Goal: Download file/media

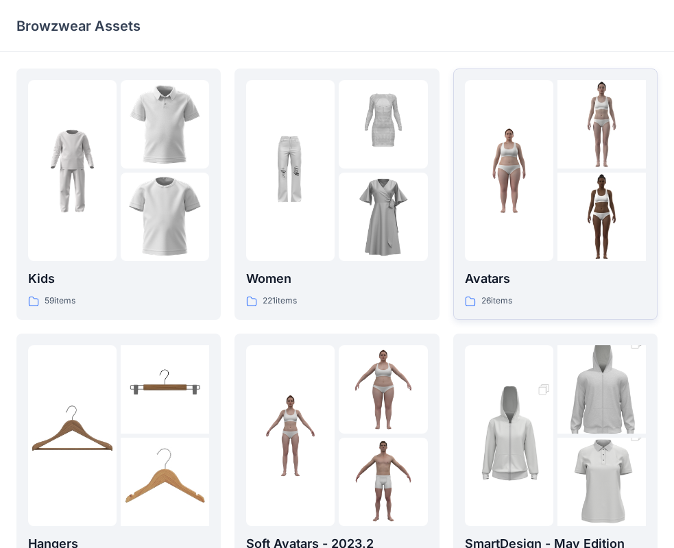
click at [606, 293] on div "Avatars 26 items" at bounding box center [555, 288] width 181 height 39
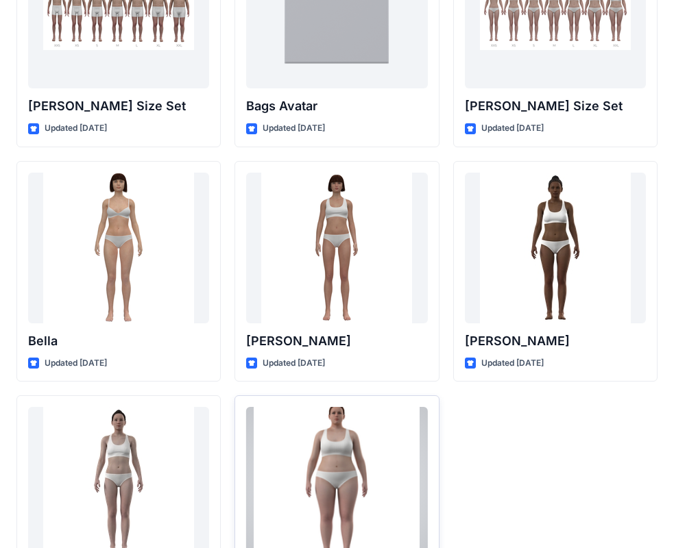
scroll to position [1636, 0]
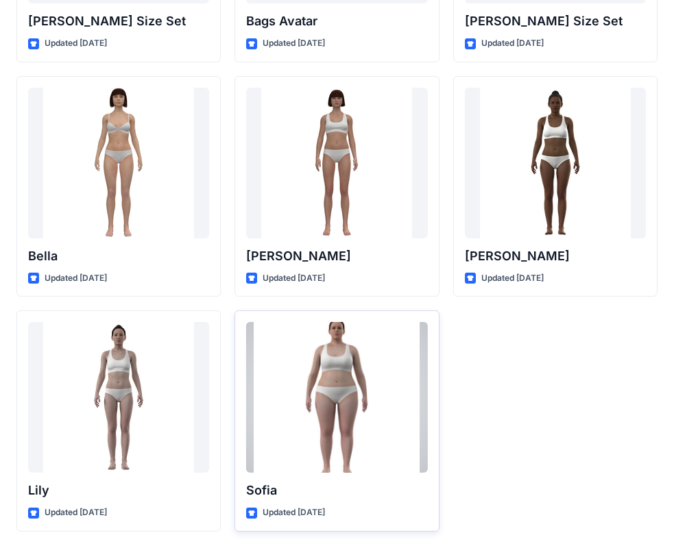
click at [281, 459] on div at bounding box center [336, 397] width 181 height 151
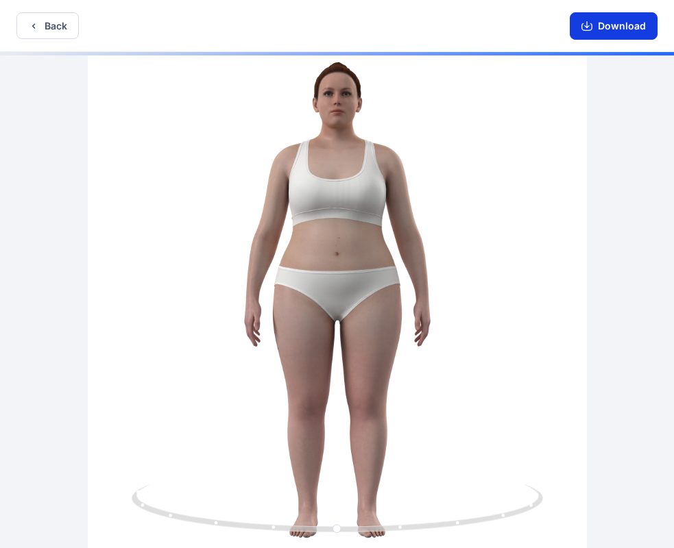
click at [624, 27] on button "Download" at bounding box center [613, 25] width 88 height 27
click at [584, 27] on icon "button" at bounding box center [586, 26] width 11 height 11
click at [630, 32] on button "Download" at bounding box center [613, 25] width 88 height 27
click at [613, 45] on div "Download" at bounding box center [613, 25] width 121 height 51
drag, startPoint x: 336, startPoint y: 243, endPoint x: 434, endPoint y: 254, distance: 98.5
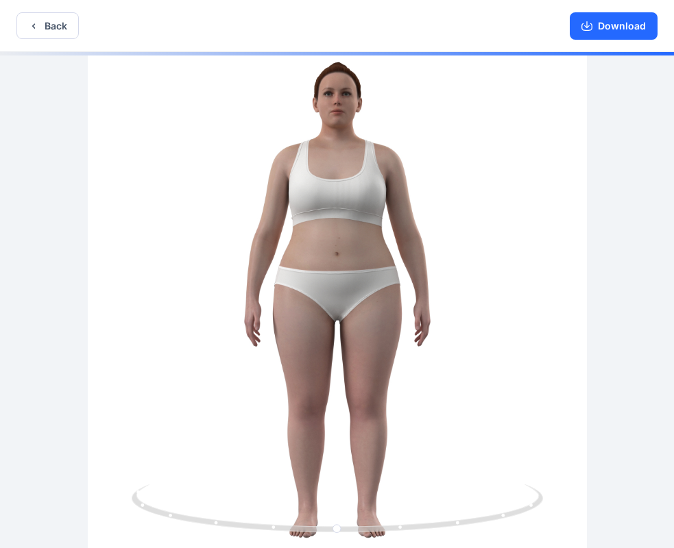
click at [402, 253] on div at bounding box center [337, 301] width 674 height 499
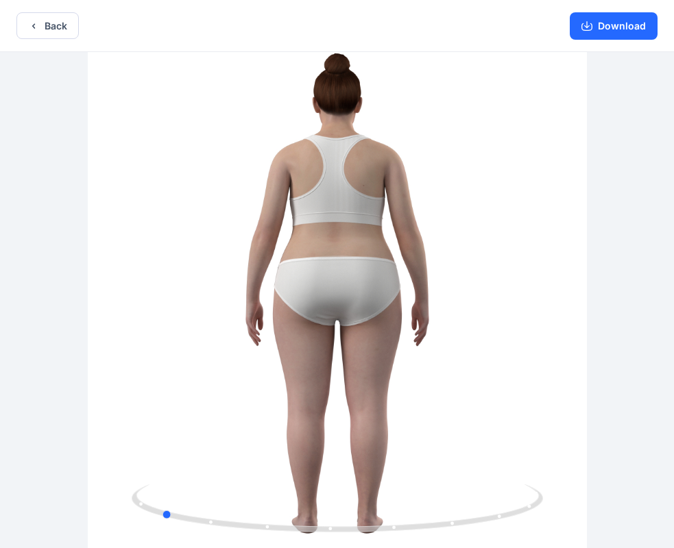
drag, startPoint x: 449, startPoint y: 265, endPoint x: 67, endPoint y: 237, distance: 382.7
click at [67, 237] on div at bounding box center [337, 301] width 674 height 499
click at [586, 25] on icon "button" at bounding box center [586, 26] width 11 height 11
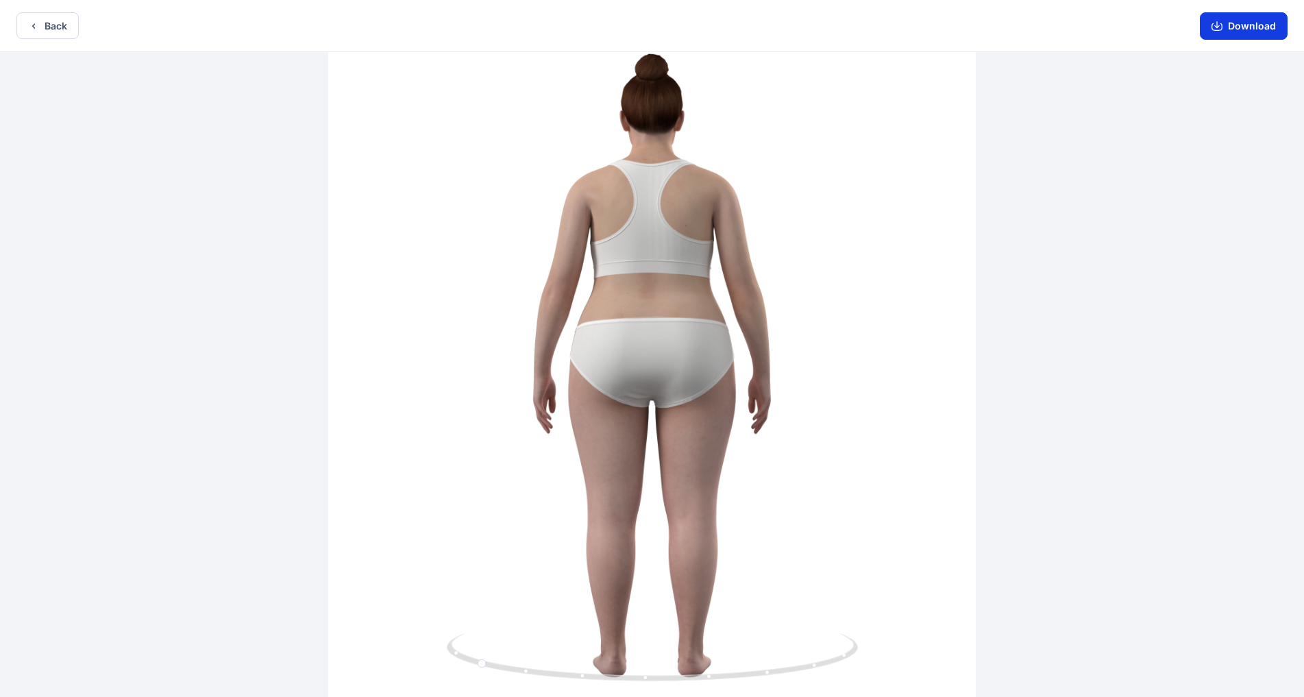
click at [685, 31] on button "Download" at bounding box center [1244, 25] width 88 height 27
click at [685, 34] on button "Download" at bounding box center [1244, 25] width 88 height 27
click at [35, 24] on icon "button" at bounding box center [33, 25] width 3 height 5
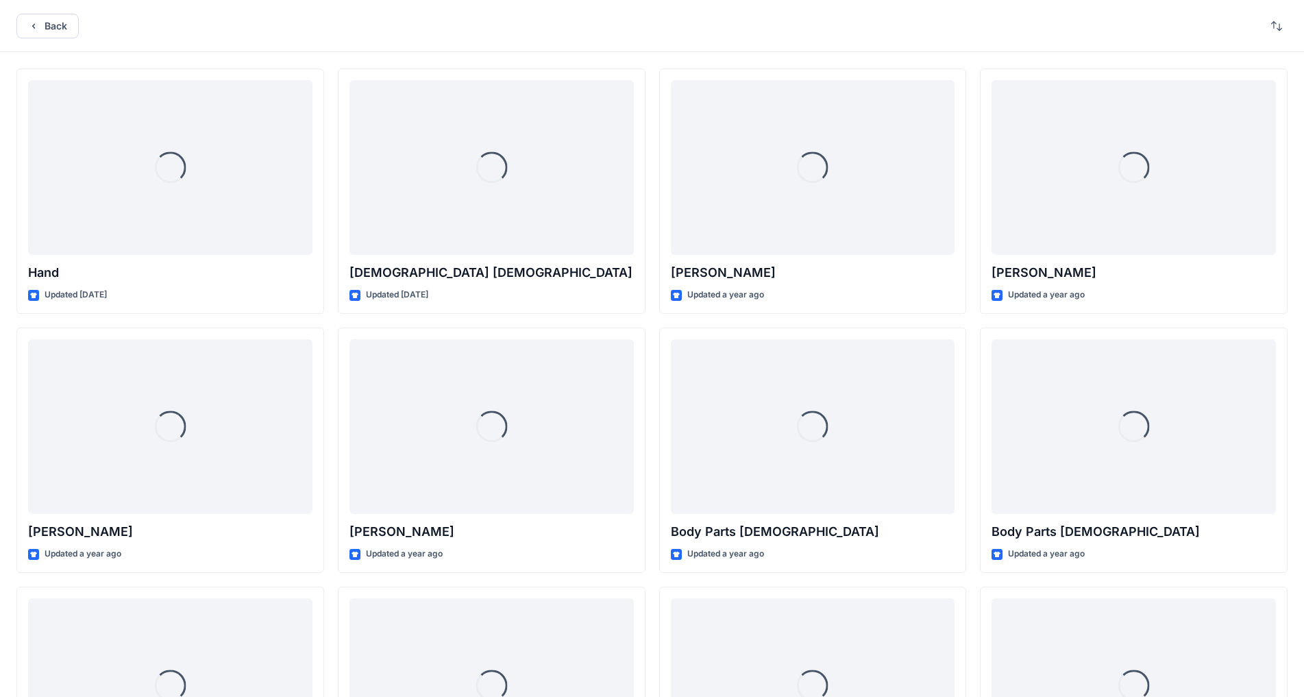
scroll to position [1187, 0]
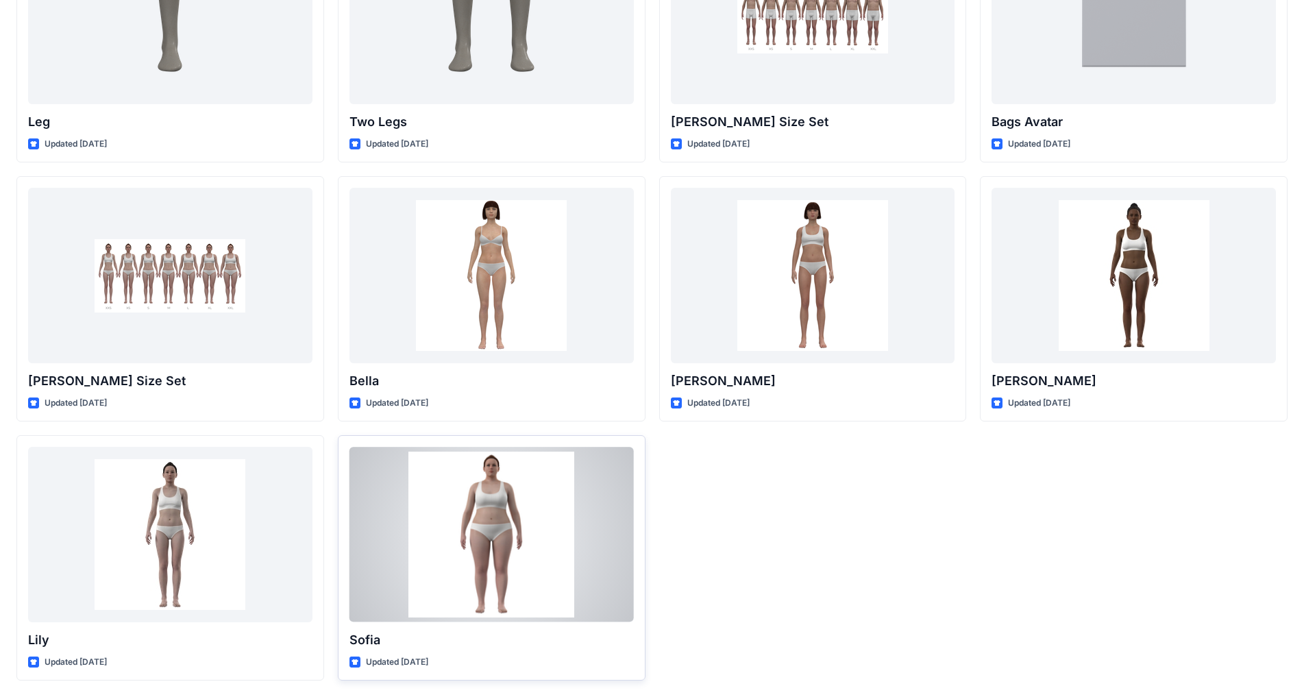
click at [489, 548] on p "Sofia" at bounding box center [491, 639] width 284 height 19
click at [398, 548] on p "Updated [DATE]" at bounding box center [397, 662] width 62 height 14
click at [361, 548] on p "Sofia" at bounding box center [491, 639] width 284 height 19
click at [417, 545] on div at bounding box center [491, 534] width 284 height 175
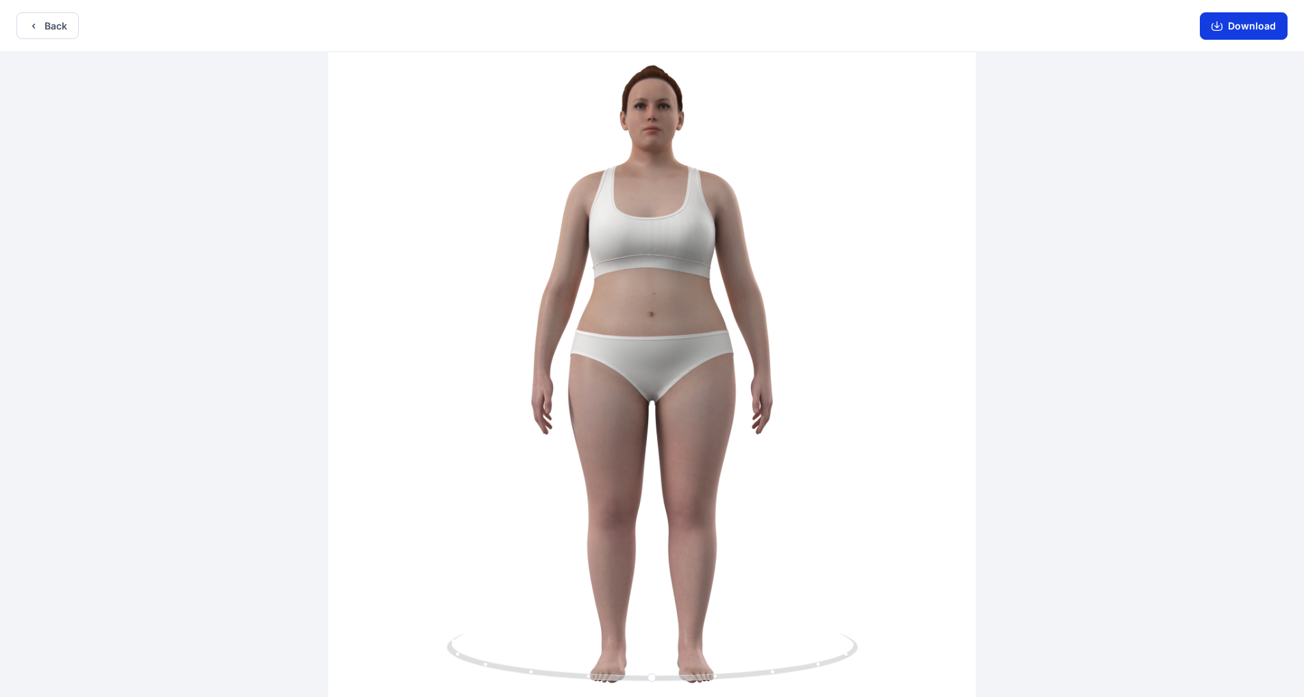
click at [685, 27] on button "Download" at bounding box center [1244, 25] width 88 height 27
click at [685, 36] on button "Download" at bounding box center [1244, 25] width 88 height 27
click at [685, 38] on button "Download" at bounding box center [1244, 25] width 88 height 27
click at [685, 23] on button "Download" at bounding box center [1244, 25] width 88 height 27
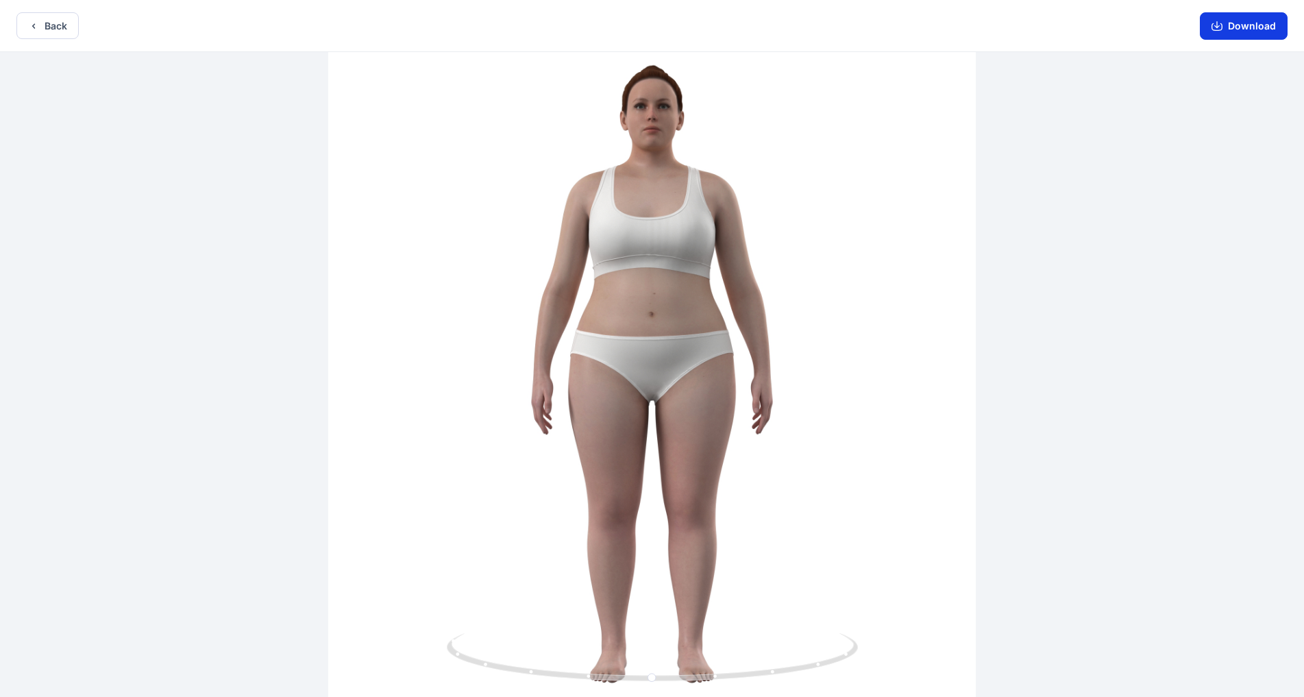
click at [685, 23] on button "Download" at bounding box center [1244, 25] width 88 height 27
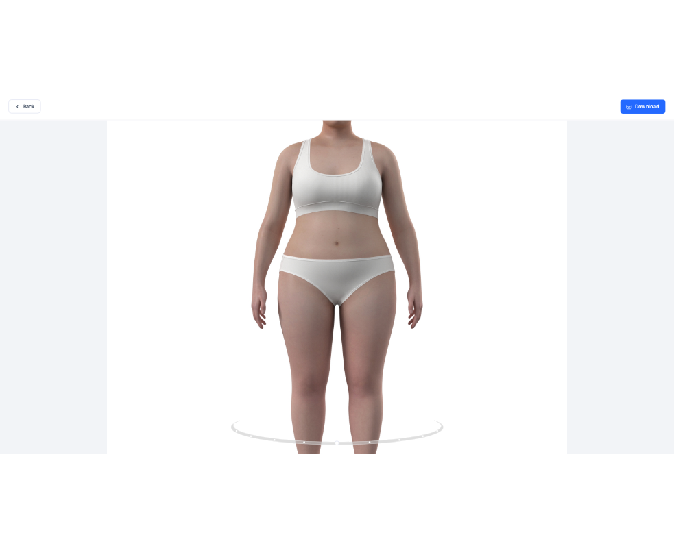
scroll to position [3, 0]
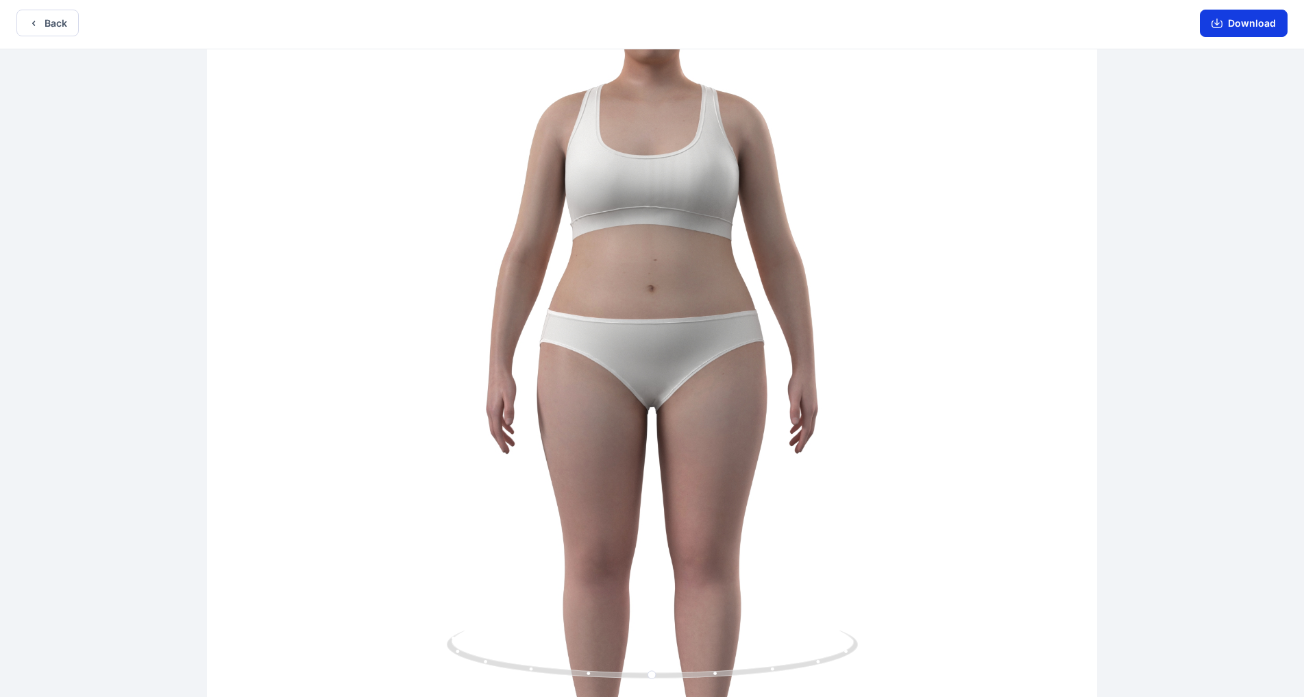
click at [685, 25] on icon "button" at bounding box center [1217, 23] width 11 height 11
click at [685, 73] on div at bounding box center [652, 373] width 1304 height 648
click at [685, 15] on button "Download" at bounding box center [1244, 23] width 88 height 27
click at [685, 22] on button "Download" at bounding box center [1244, 23] width 88 height 27
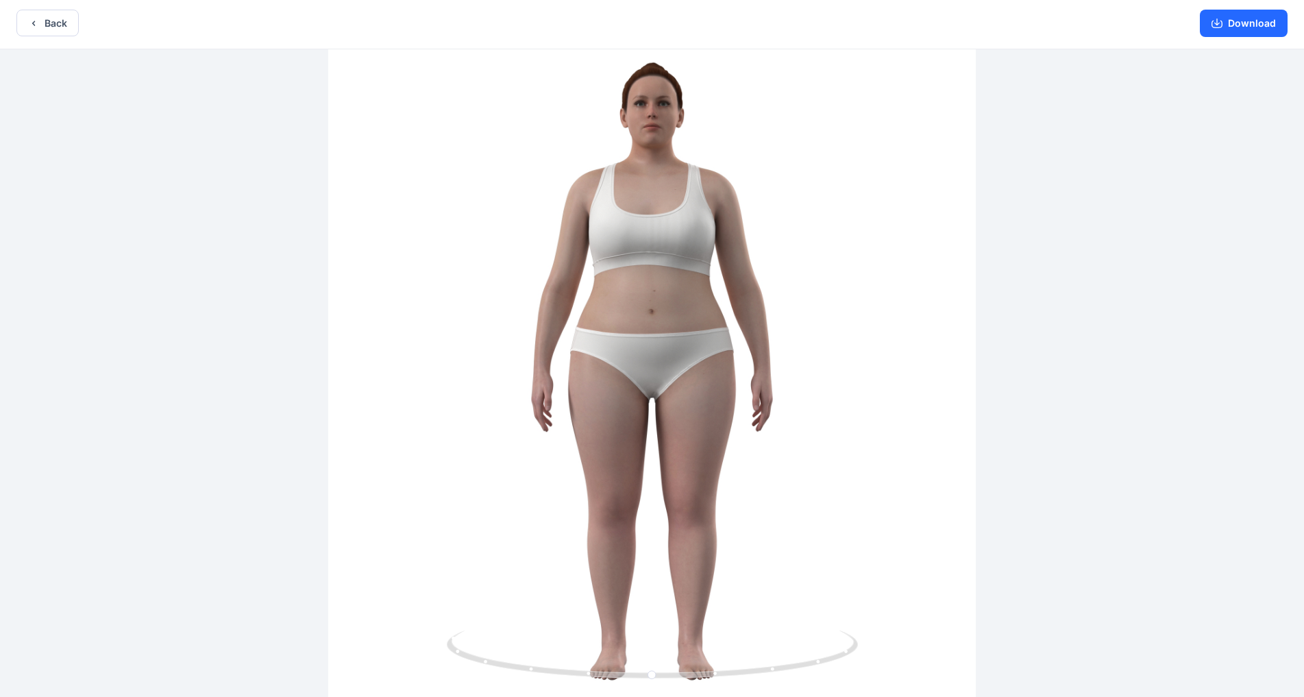
click at [685, 201] on div at bounding box center [652, 373] width 1304 height 648
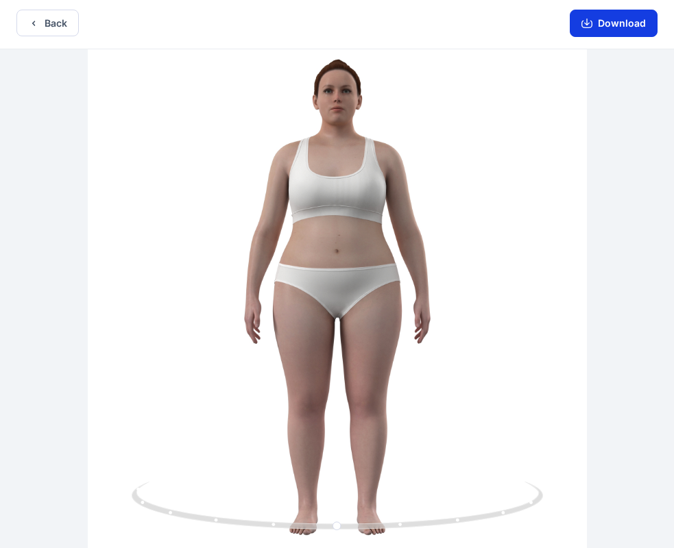
click at [627, 18] on button "Download" at bounding box center [613, 23] width 88 height 27
click at [624, 22] on button "Download" at bounding box center [613, 23] width 88 height 27
click at [623, 24] on button "Download" at bounding box center [613, 23] width 88 height 27
click at [622, 24] on button "Download" at bounding box center [613, 23] width 88 height 27
click at [591, 25] on icon "button" at bounding box center [586, 23] width 11 height 11
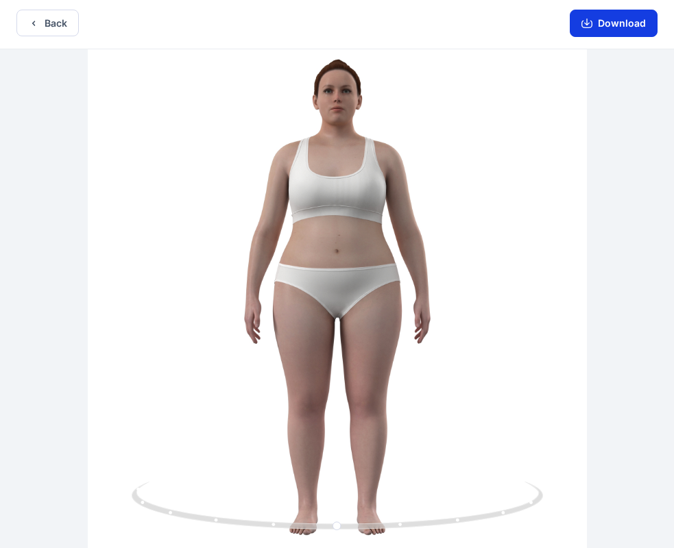
click at [579, 22] on button "Download" at bounding box center [613, 23] width 88 height 27
click at [594, 22] on button "Download" at bounding box center [613, 23] width 88 height 27
drag, startPoint x: 603, startPoint y: 21, endPoint x: 650, endPoint y: 21, distance: 47.3
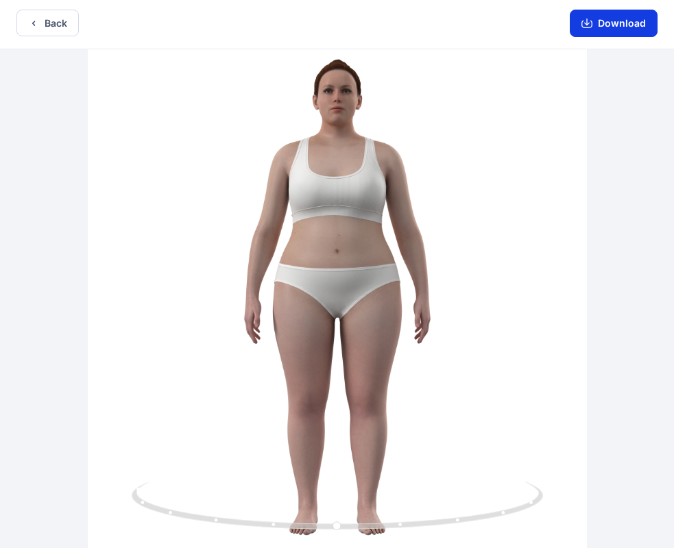
click at [605, 21] on button "Download" at bounding box center [613, 23] width 88 height 27
click at [622, 21] on button "Download" at bounding box center [613, 23] width 88 height 27
click at [640, 21] on button "Download" at bounding box center [613, 23] width 88 height 27
click at [641, 20] on button "Download" at bounding box center [613, 23] width 88 height 27
click at [650, 20] on button "Download" at bounding box center [613, 23] width 88 height 27
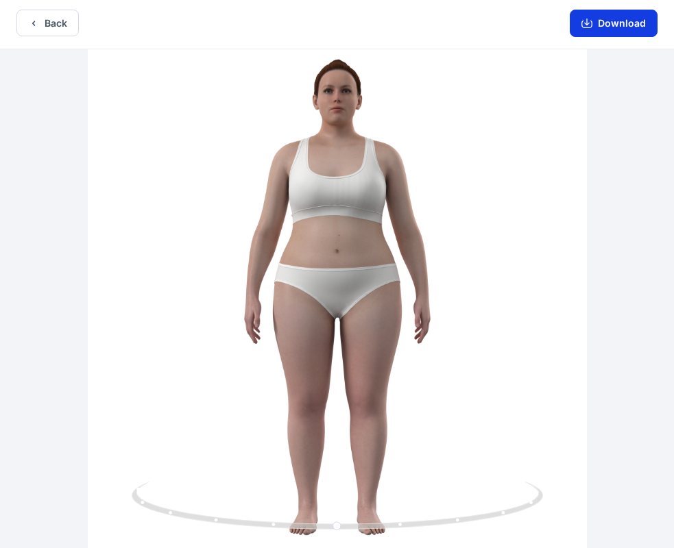
click at [650, 21] on button "Download" at bounding box center [613, 23] width 88 height 27
click at [37, 30] on button "Back" at bounding box center [47, 23] width 62 height 27
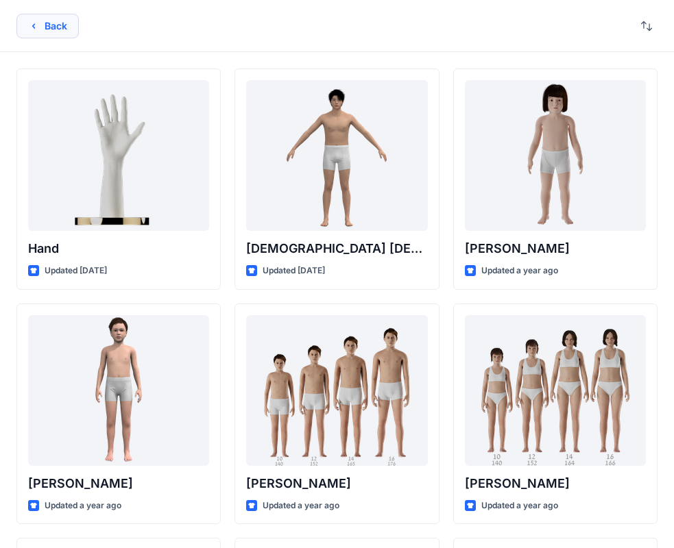
click at [25, 26] on button "Back" at bounding box center [47, 26] width 62 height 25
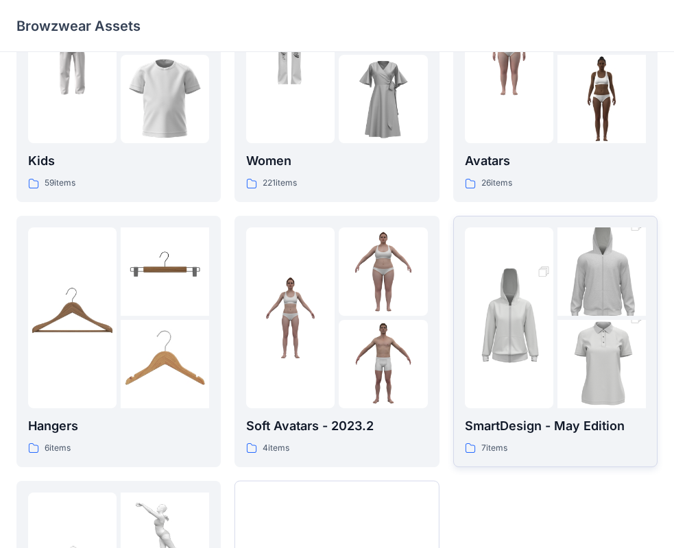
scroll to position [341, 0]
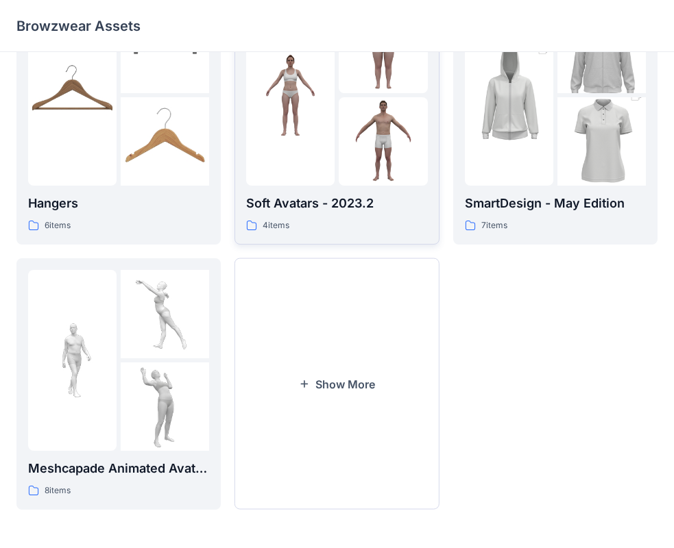
click at [311, 210] on p "Soft Avatars - 2023.2" at bounding box center [336, 203] width 181 height 19
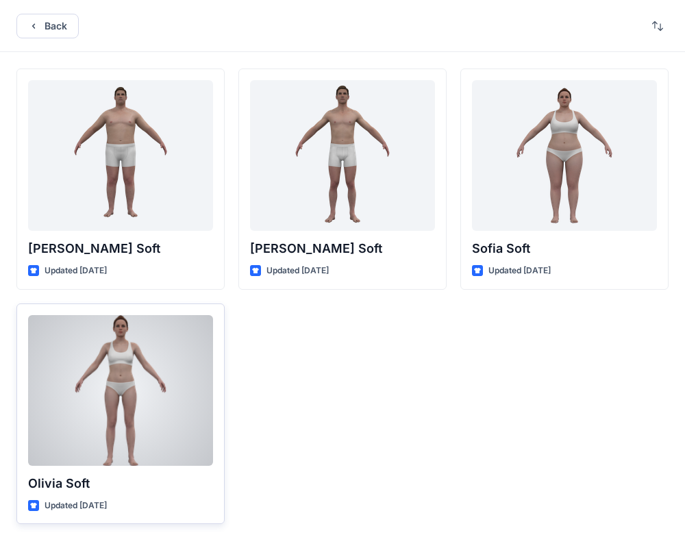
click at [115, 487] on p "Olivia Soft" at bounding box center [120, 483] width 185 height 19
click at [175, 358] on div at bounding box center [120, 390] width 185 height 151
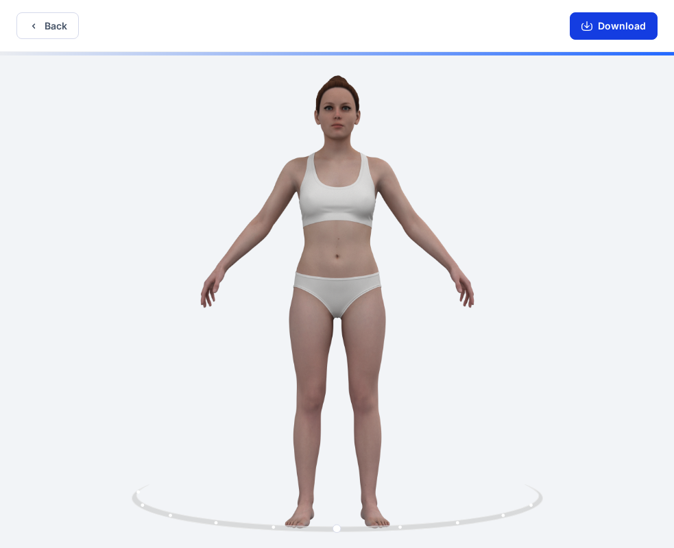
click at [612, 27] on button "Download" at bounding box center [613, 25] width 88 height 27
click at [38, 30] on icon "button" at bounding box center [33, 26] width 11 height 11
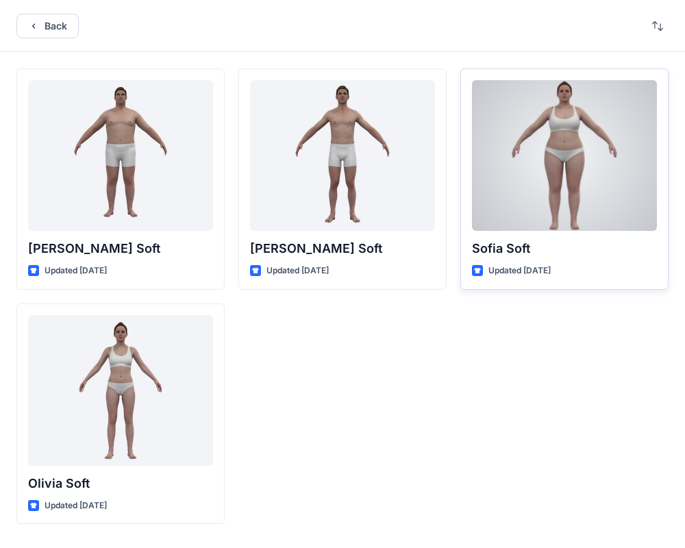
click at [574, 175] on div at bounding box center [564, 155] width 185 height 151
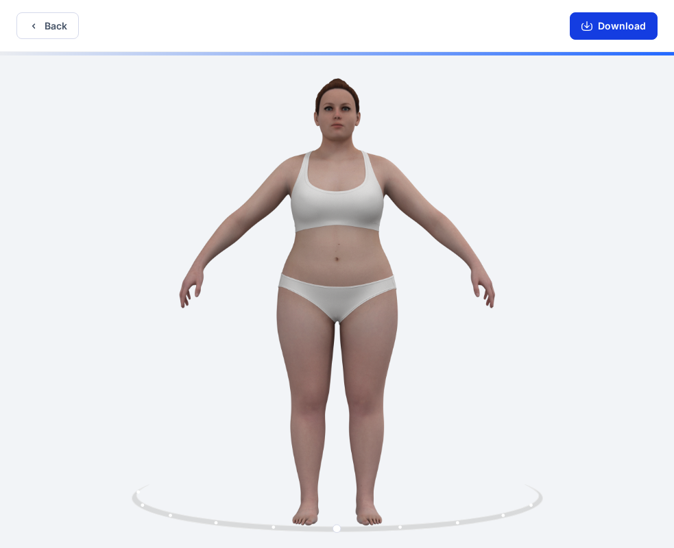
click at [617, 32] on button "Download" at bounding box center [613, 25] width 88 height 27
